Goal: Task Accomplishment & Management: Complete application form

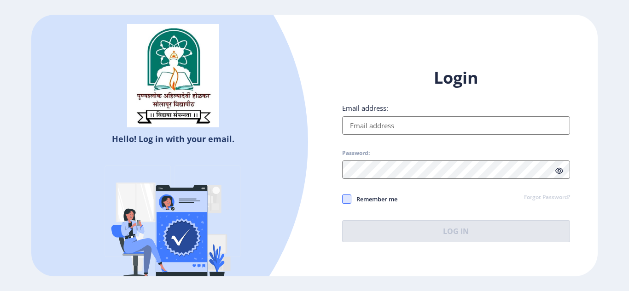
type input "[EMAIL_ADDRESS][DOMAIN_NAME]"
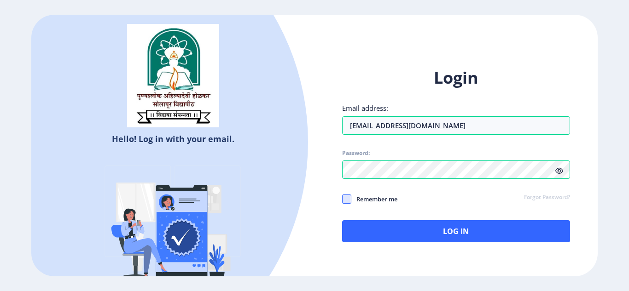
click at [348, 200] on span at bounding box center [346, 199] width 9 height 9
click at [342, 199] on input "Remember me" at bounding box center [342, 199] width 0 height 0
checkbox input "true"
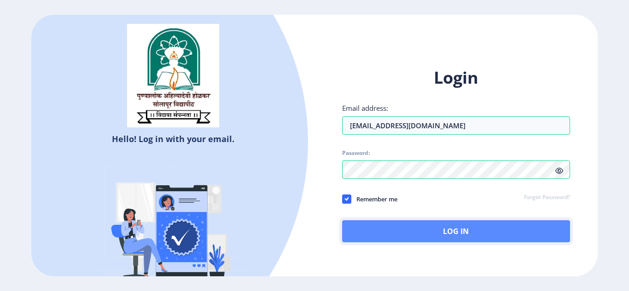
click at [472, 233] on button "Log In" at bounding box center [456, 231] width 228 height 22
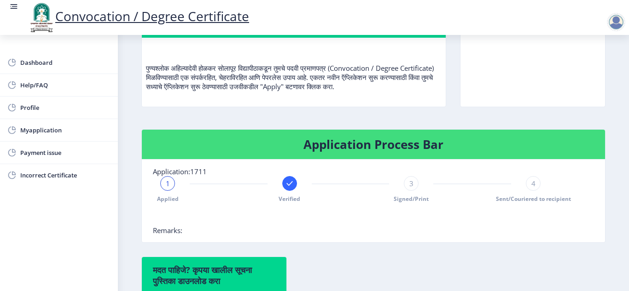
scroll to position [104, 0]
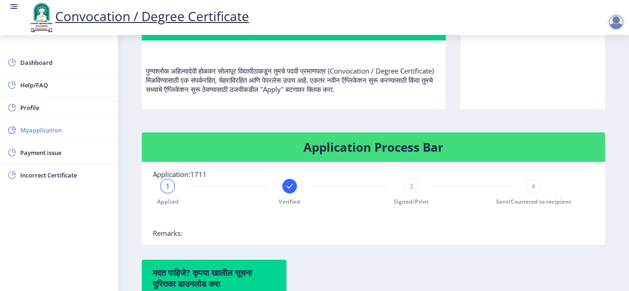
click at [47, 132] on span "Myapplication" at bounding box center [65, 130] width 90 height 11
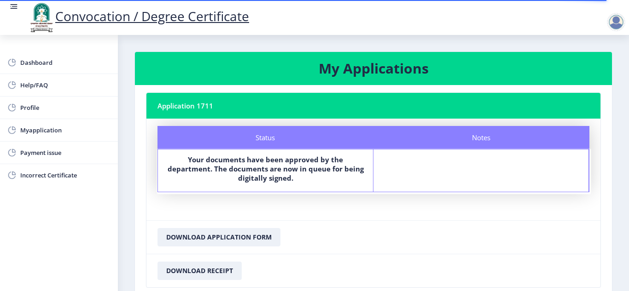
click at [615, 23] on div at bounding box center [615, 22] width 18 height 18
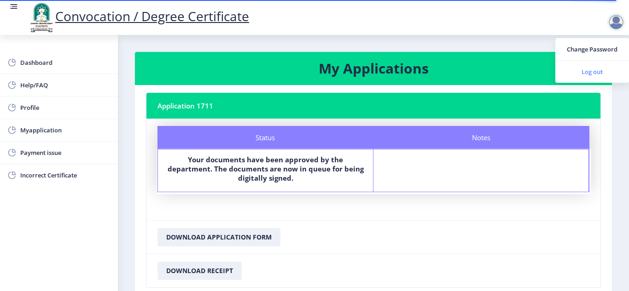
click at [592, 74] on span "Log out" at bounding box center [591, 71] width 59 height 11
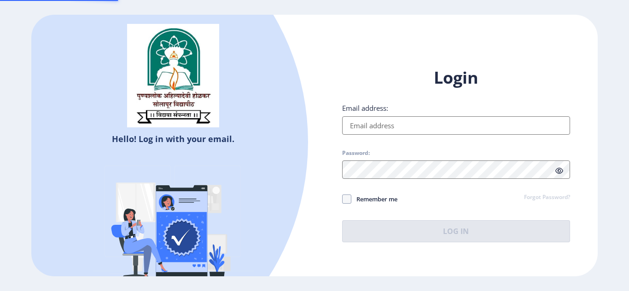
type input "[EMAIL_ADDRESS][DOMAIN_NAME]"
